Goal: Check status: Check status

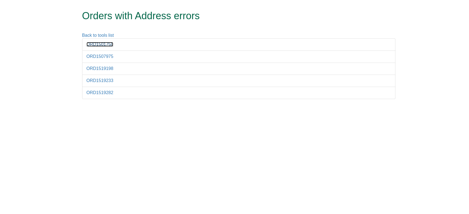
click at [110, 45] on link "ORD1501758" at bounding box center [100, 44] width 27 height 5
click at [102, 54] on li "ORD1507975" at bounding box center [238, 57] width 313 height 12
click at [101, 56] on link "ORD1507975" at bounding box center [100, 56] width 27 height 5
click at [105, 67] on link "ORD1519198" at bounding box center [100, 68] width 27 height 5
click at [101, 80] on link "ORD1519233" at bounding box center [100, 80] width 27 height 5
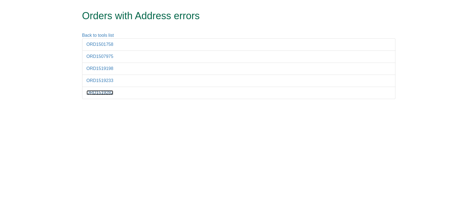
click at [104, 94] on link "ORD1519282" at bounding box center [100, 92] width 27 height 5
